Goal: Transaction & Acquisition: Purchase product/service

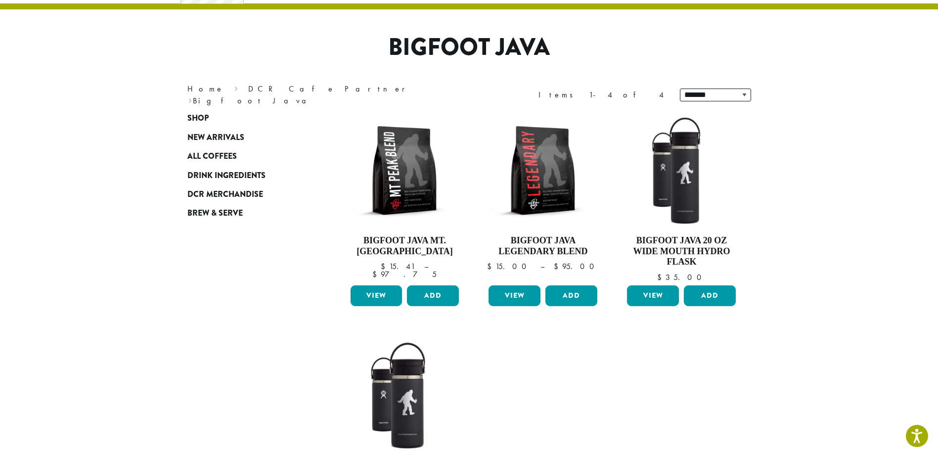
scroll to position [148, 0]
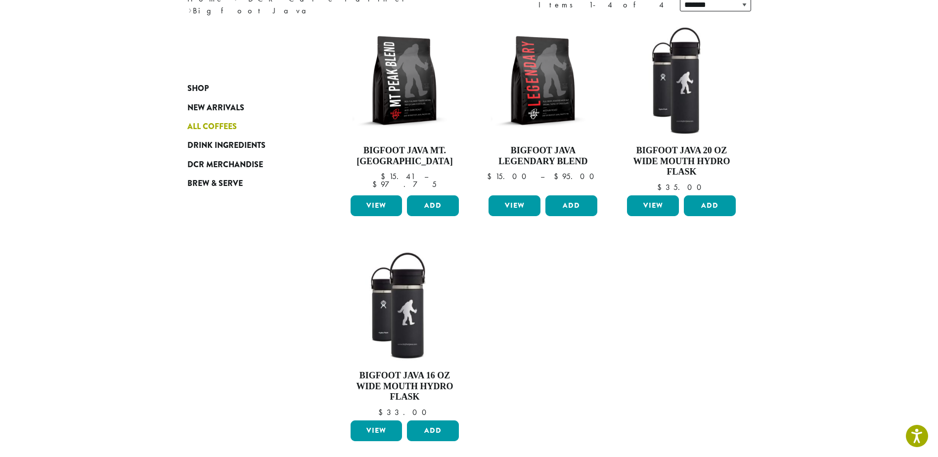
click at [209, 126] on span "All Coffees" at bounding box center [211, 127] width 49 height 12
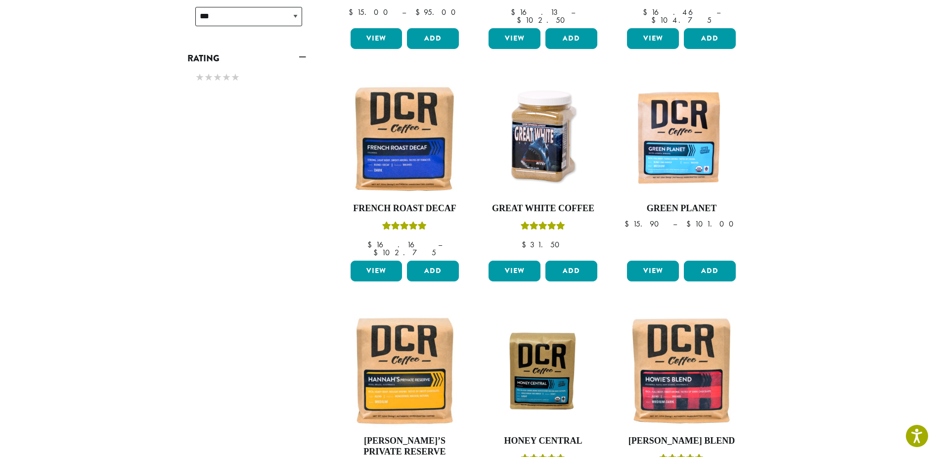
scroll to position [544, 0]
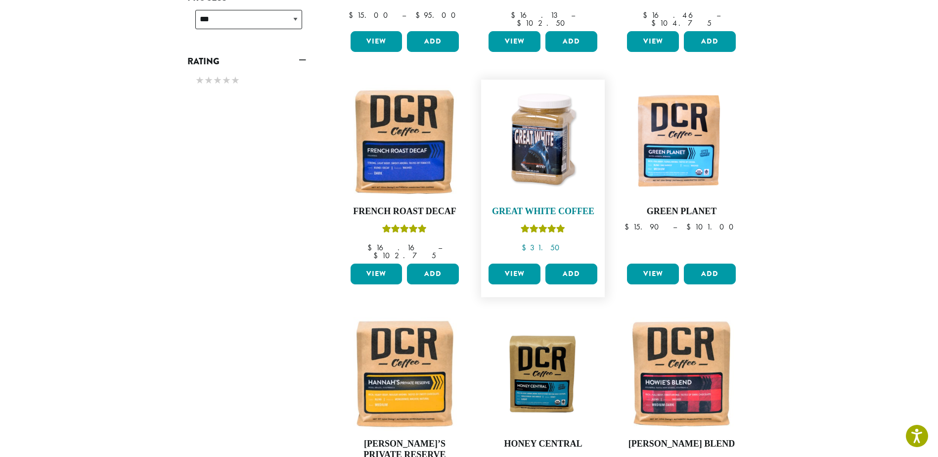
click at [552, 130] on img at bounding box center [543, 142] width 114 height 114
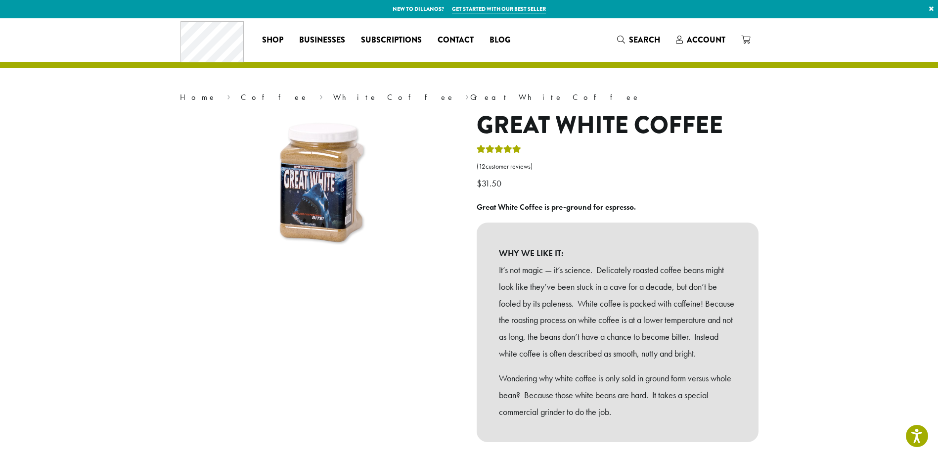
click at [296, 192] on img at bounding box center [321, 185] width 148 height 148
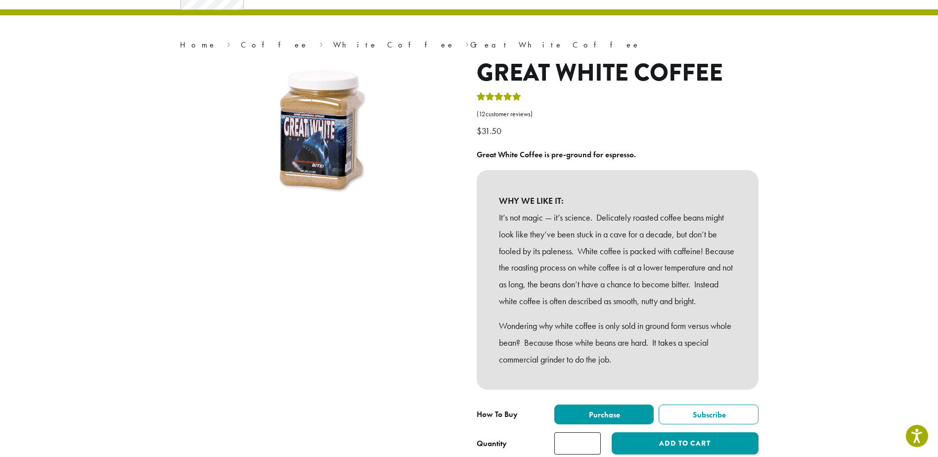
scroll to position [99, 0]
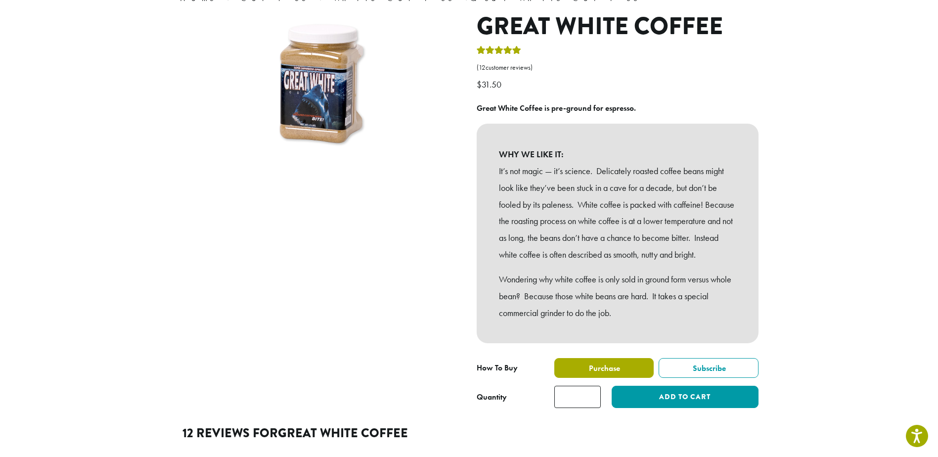
click at [608, 377] on label "Purchase" at bounding box center [605, 368] width 100 height 20
click at [601, 373] on span "Purchase" at bounding box center [604, 368] width 33 height 10
click at [584, 378] on label "Purchase" at bounding box center [605, 368] width 100 height 20
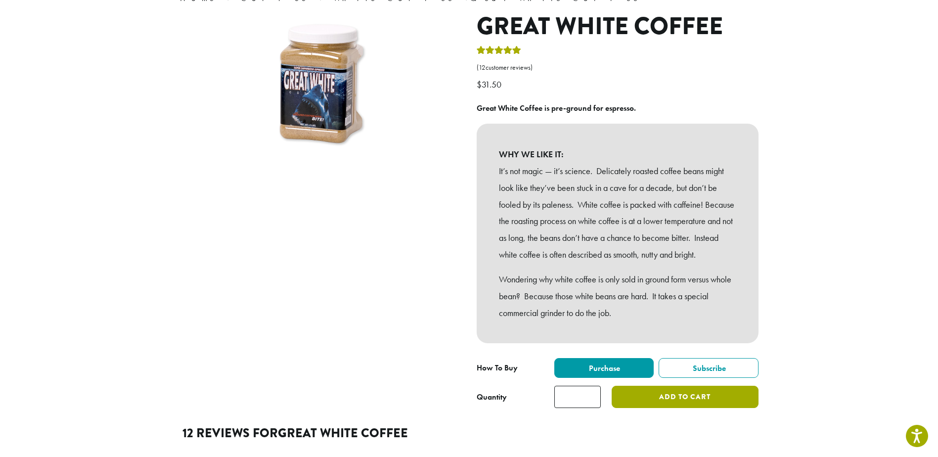
click at [706, 408] on button "Add to cart" at bounding box center [685, 397] width 146 height 22
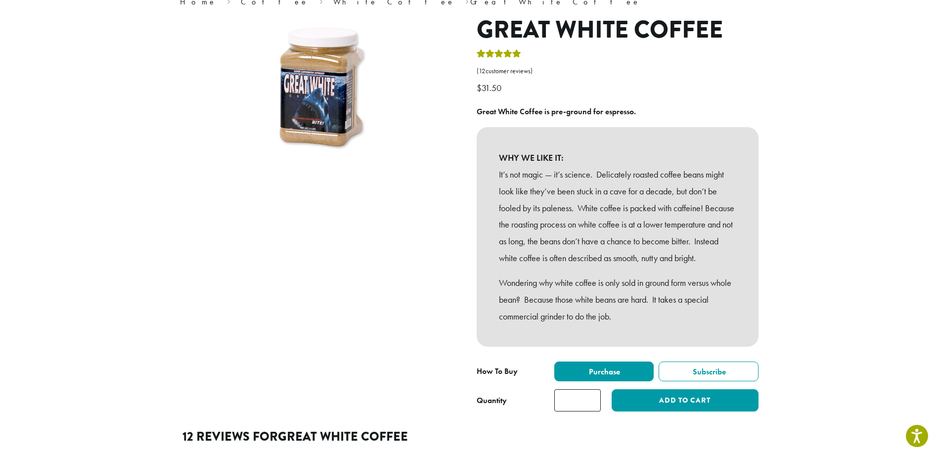
scroll to position [198, 0]
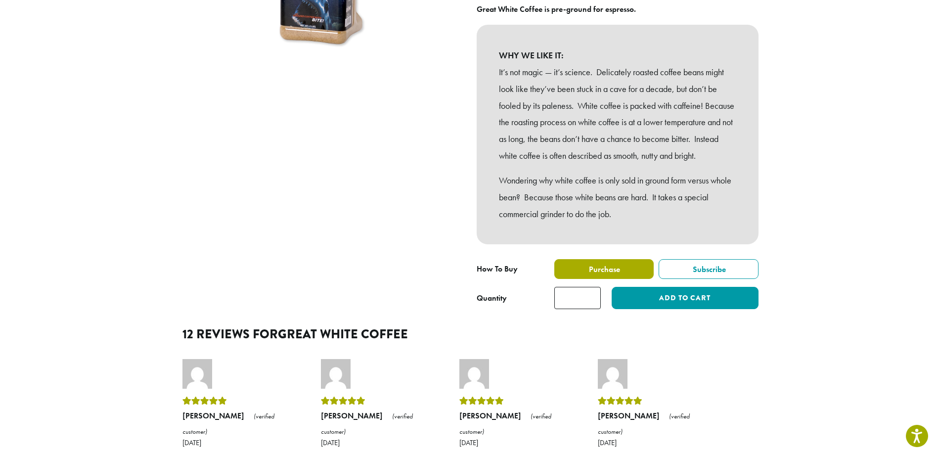
click at [617, 275] on span "Purchase" at bounding box center [604, 269] width 33 height 10
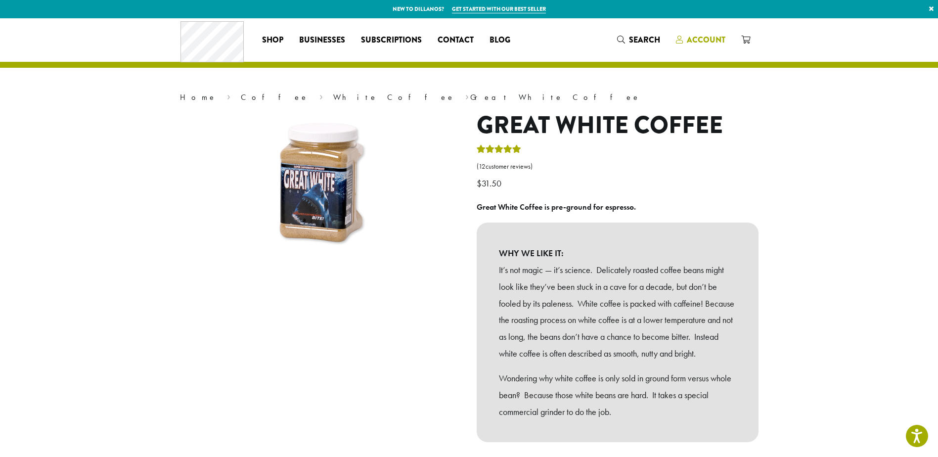
click at [695, 36] on span "Account" at bounding box center [706, 39] width 39 height 11
click at [747, 41] on icon at bounding box center [746, 40] width 9 height 8
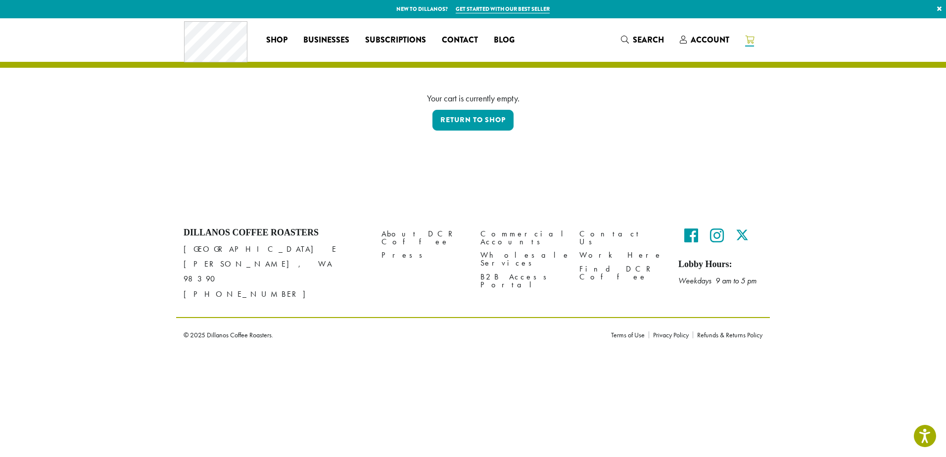
click at [747, 41] on icon at bounding box center [749, 40] width 9 height 8
